Goal: Obtain resource: Obtain resource

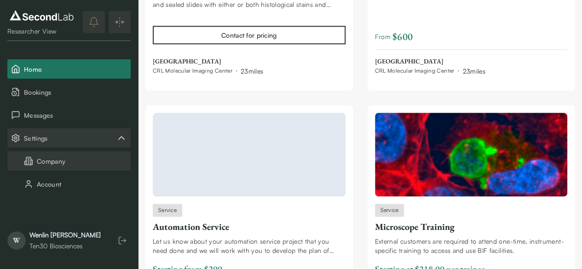
scroll to position [3877, 0]
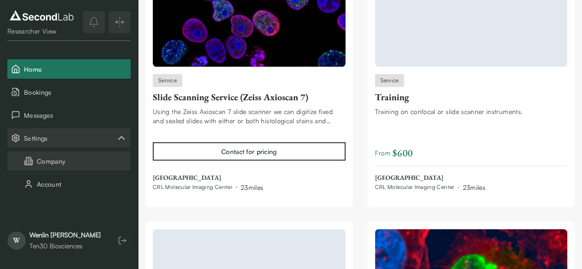
click at [41, 158] on button "Company" at bounding box center [68, 160] width 123 height 19
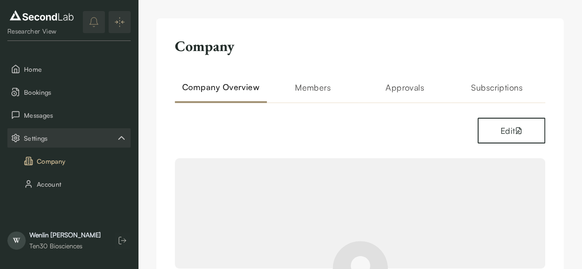
click at [310, 90] on h2 "Members" at bounding box center [313, 92] width 92 height 22
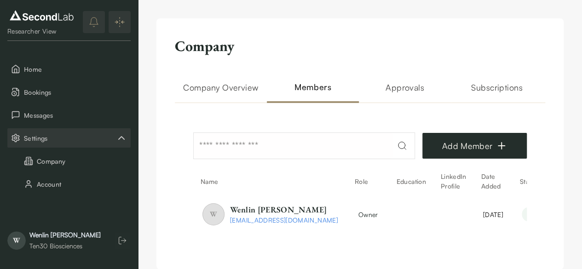
click at [412, 92] on h2 "Approvals" at bounding box center [405, 92] width 92 height 22
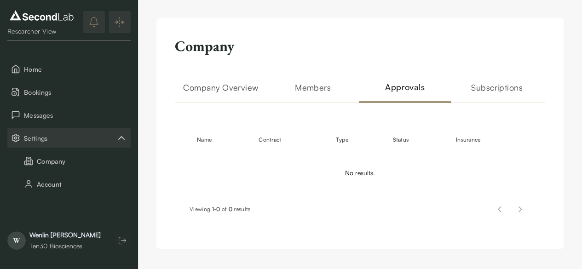
click at [502, 87] on h2 "Subscriptions" at bounding box center [497, 92] width 92 height 22
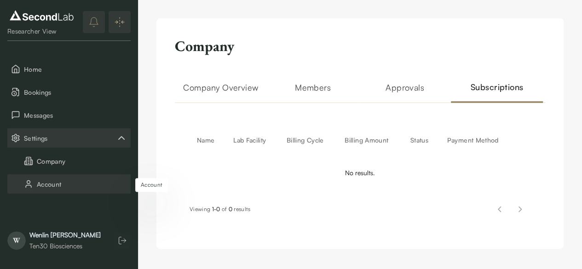
scroll to position [5, 0]
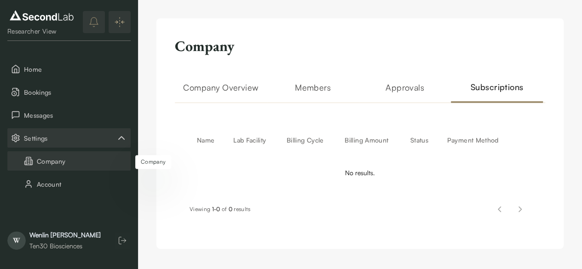
click at [56, 162] on button "Company" at bounding box center [68, 160] width 123 height 19
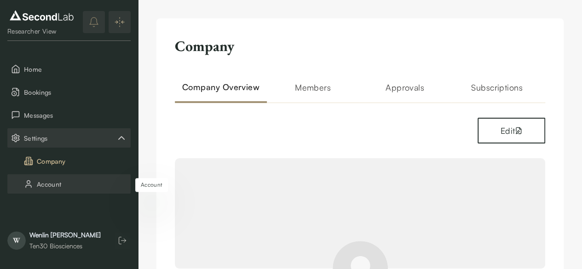
click at [51, 180] on button "Account" at bounding box center [68, 183] width 123 height 19
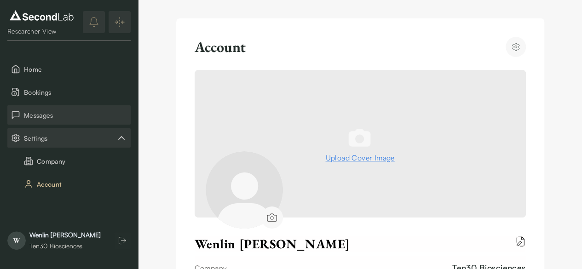
click at [47, 112] on span "Messages" at bounding box center [75, 115] width 103 height 10
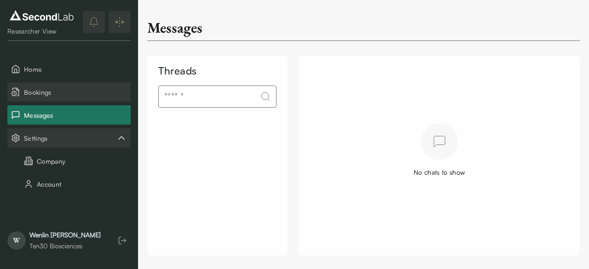
click at [46, 95] on span "Bookings" at bounding box center [75, 92] width 103 height 10
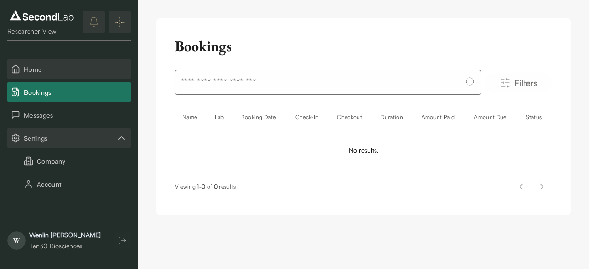
click at [30, 66] on span "Home" at bounding box center [75, 69] width 103 height 10
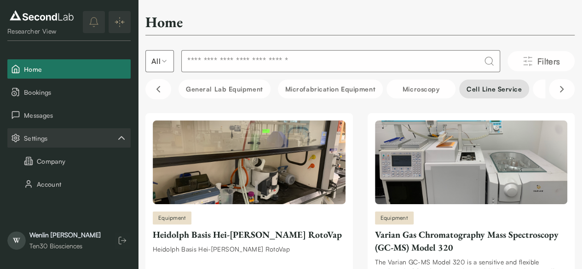
click at [497, 84] on button "Cell line service" at bounding box center [494, 89] width 70 height 19
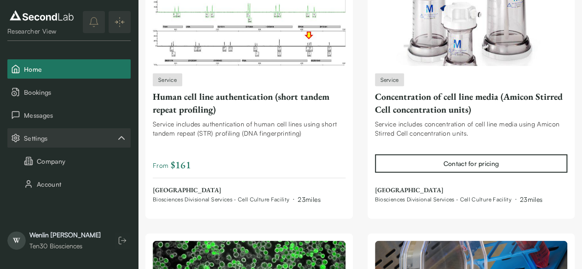
scroll to position [908, 0]
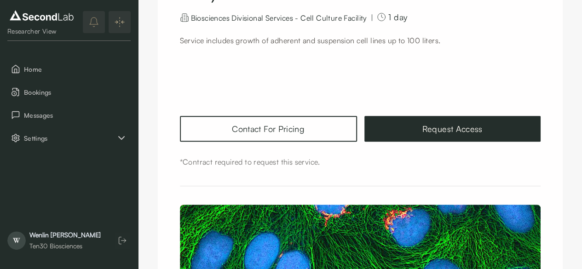
scroll to position [138, 0]
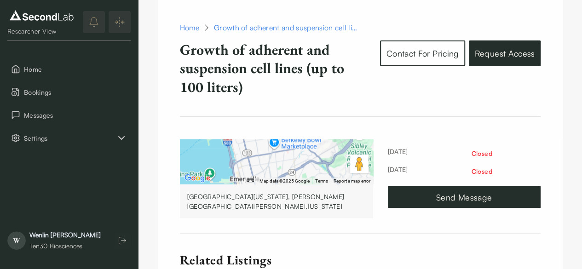
scroll to position [782, 0]
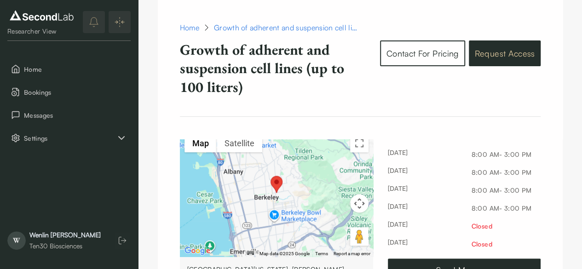
click at [509, 52] on link "Request Access" at bounding box center [504, 53] width 71 height 26
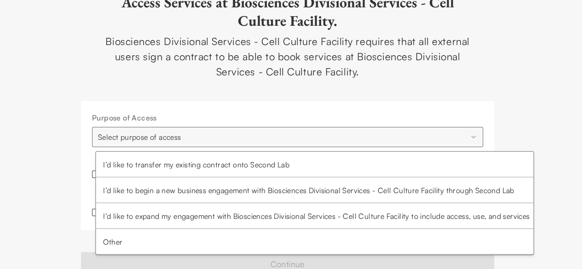
click at [467, 135] on html "**********" at bounding box center [291, 134] width 582 height 269
select select "**********"
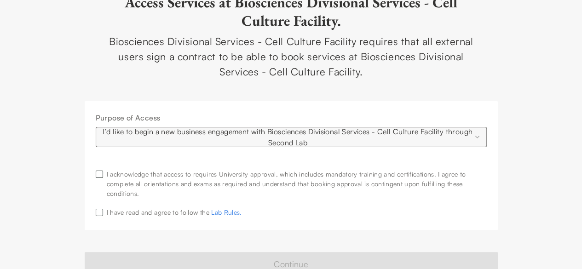
click at [98, 176] on button "button" at bounding box center [99, 174] width 7 height 7
click at [99, 215] on button "button" at bounding box center [99, 212] width 7 height 7
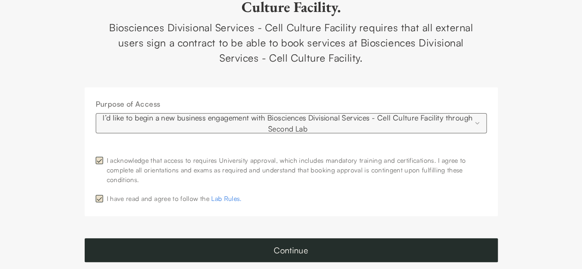
scroll to position [22, 0]
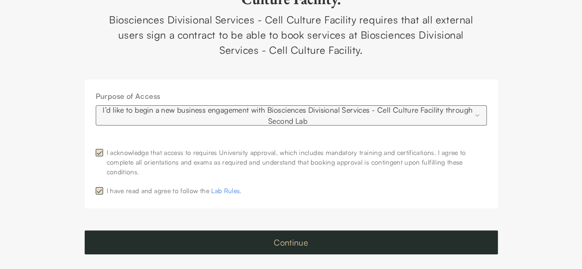
click at [290, 241] on button "Continue" at bounding box center [291, 243] width 413 height 24
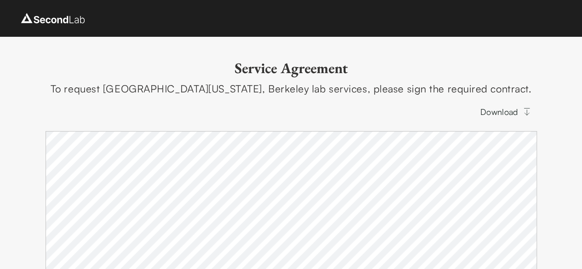
click at [495, 109] on link "Download" at bounding box center [506, 112] width 62 height 24
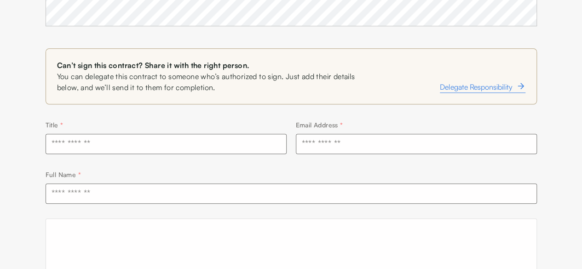
scroll to position [398, 0]
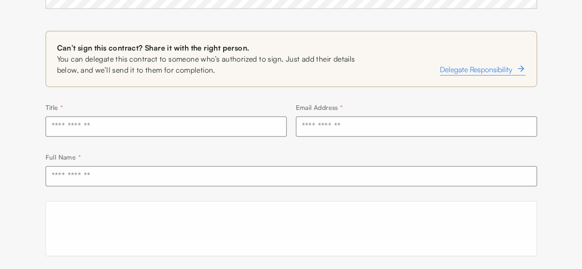
click at [113, 131] on input "text" at bounding box center [166, 126] width 241 height 20
type input "**********"
click at [341, 127] on input "text" at bounding box center [416, 126] width 241 height 20
type input "**********"
click at [102, 176] on input "text" at bounding box center [291, 176] width 491 height 20
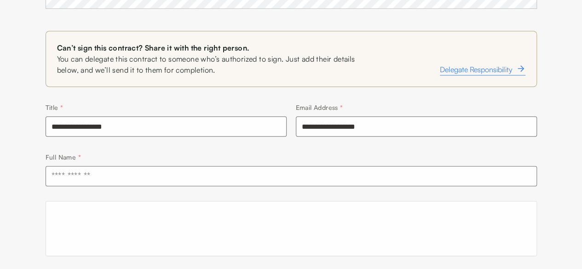
type input "**********"
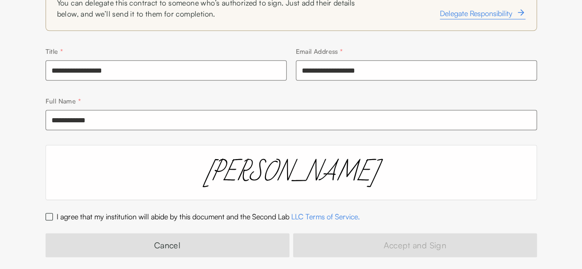
scroll to position [464, 0]
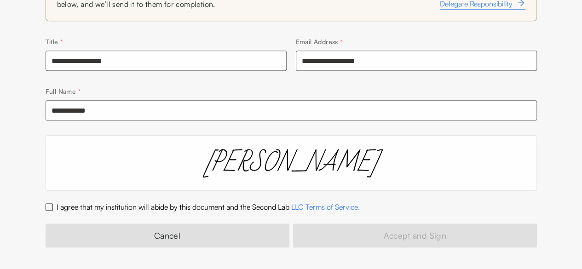
click at [49, 206] on button "I agree that my institution will abide by this document and the Second Lab LLC …" at bounding box center [49, 206] width 7 height 7
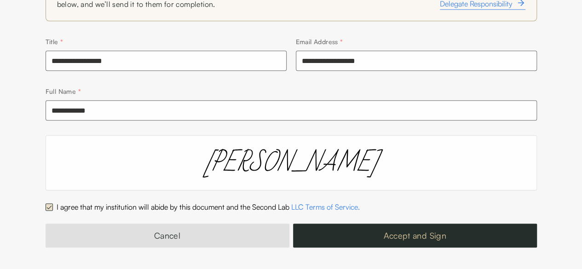
click at [410, 233] on button "Accept and Sign" at bounding box center [415, 236] width 244 height 24
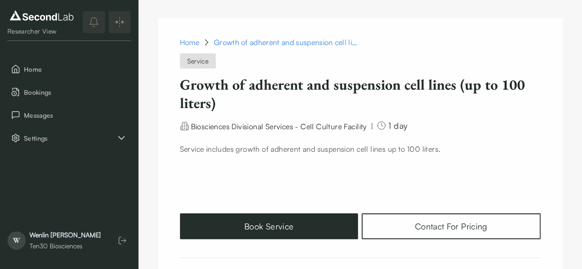
scroll to position [46, 0]
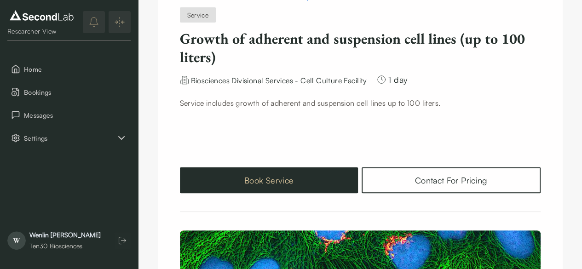
click at [271, 179] on button "Book Service" at bounding box center [269, 180] width 179 height 26
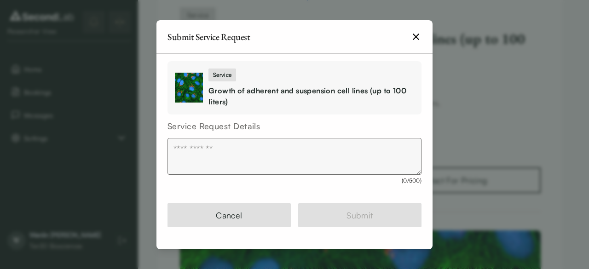
click at [415, 36] on icon "button" at bounding box center [416, 37] width 6 height 6
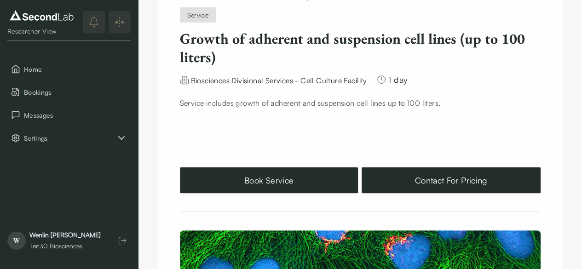
click at [491, 176] on link "Contact For Pricing" at bounding box center [451, 180] width 179 height 26
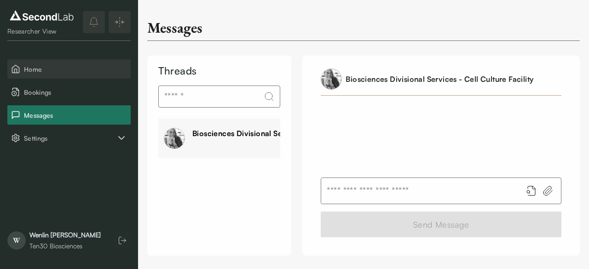
click at [40, 69] on span "Home" at bounding box center [75, 69] width 103 height 10
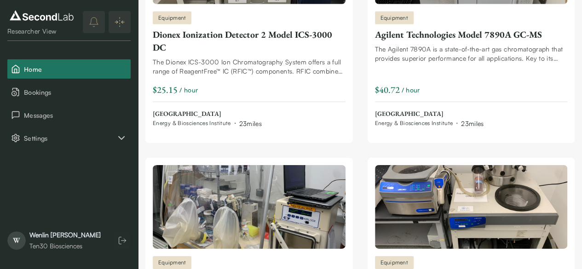
scroll to position [1510, 0]
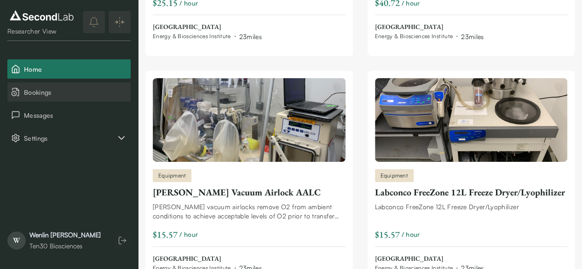
click at [34, 93] on span "Bookings" at bounding box center [75, 92] width 103 height 10
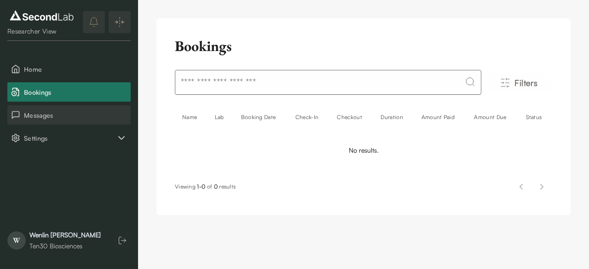
click at [33, 115] on span "Messages" at bounding box center [75, 115] width 103 height 10
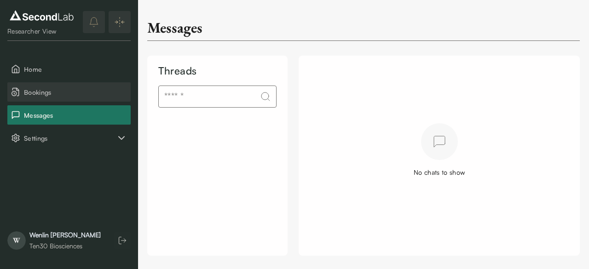
click at [37, 93] on span "Bookings" at bounding box center [75, 92] width 103 height 10
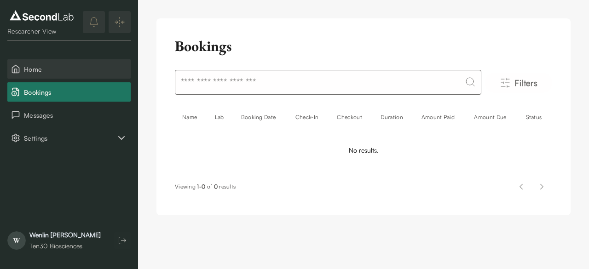
click at [40, 66] on span "Home" at bounding box center [75, 69] width 103 height 10
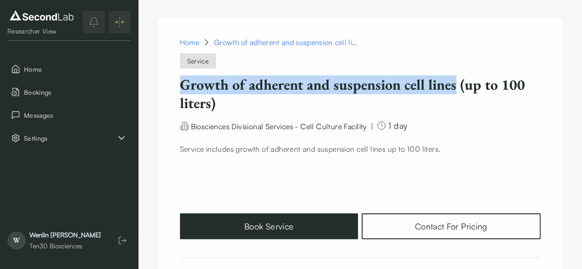
drag, startPoint x: 180, startPoint y: 84, endPoint x: 452, endPoint y: 84, distance: 271.9
click at [452, 84] on h1 "Growth of adherent and suspension cell lines (up to 100 liters)" at bounding box center [360, 93] width 361 height 37
copy h1 "Growth of adherent and suspension cell lines"
